Goal: Find specific page/section: Find specific page/section

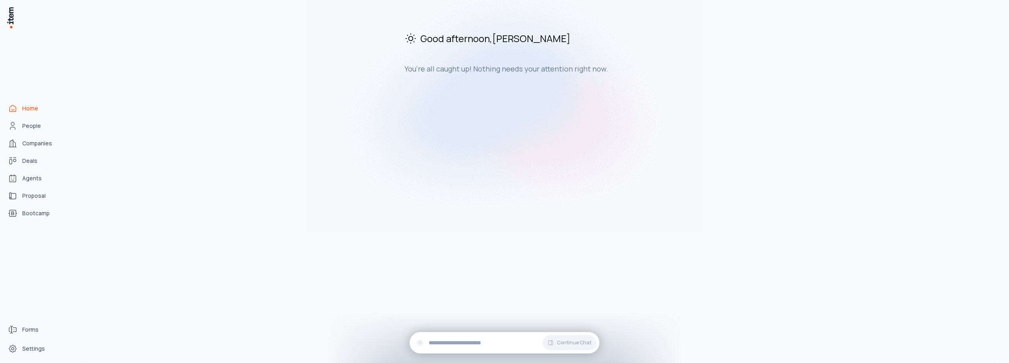
click at [171, 161] on div "Good afternoon , Carlos You're all caught up! Nothing needs your attention righ…" at bounding box center [538, 184] width 930 height 357
click at [30, 214] on span "Bootcamp" at bounding box center [35, 213] width 27 height 8
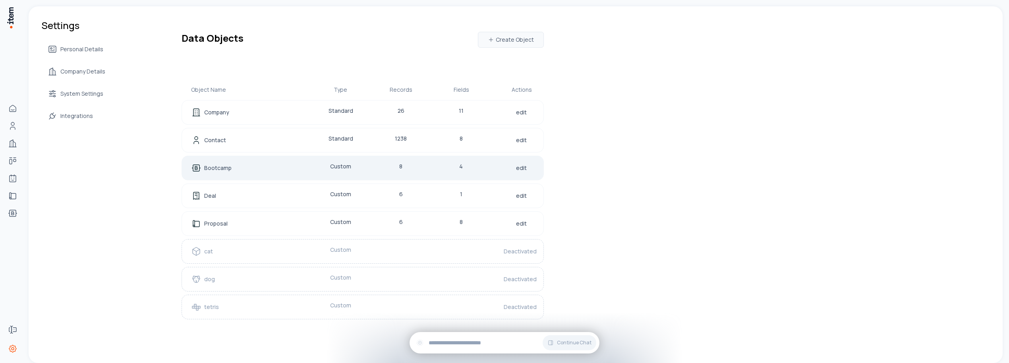
click at [475, 166] on div "Bootcamp Custom 8 4 edit" at bounding box center [363, 168] width 362 height 25
